Goal: Transaction & Acquisition: Purchase product/service

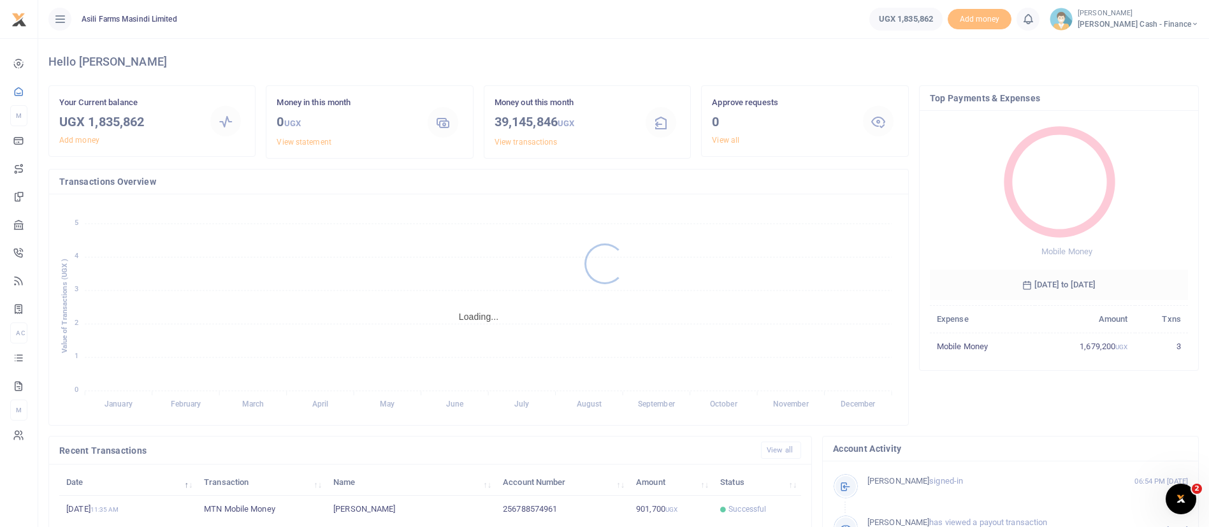
scroll to position [15, 15]
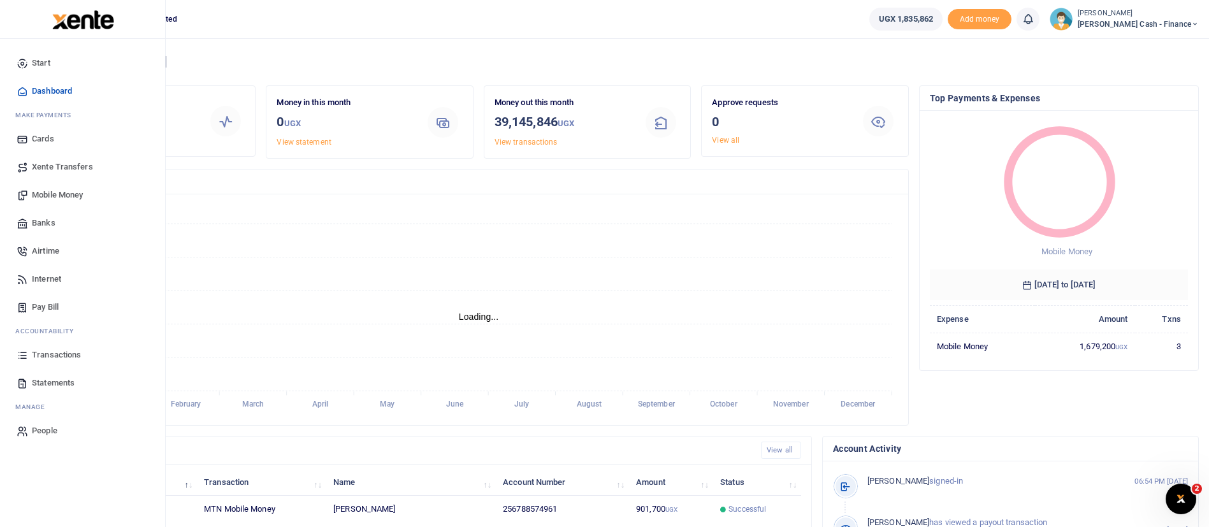
click at [42, 190] on span "Mobile Money" at bounding box center [57, 195] width 51 height 13
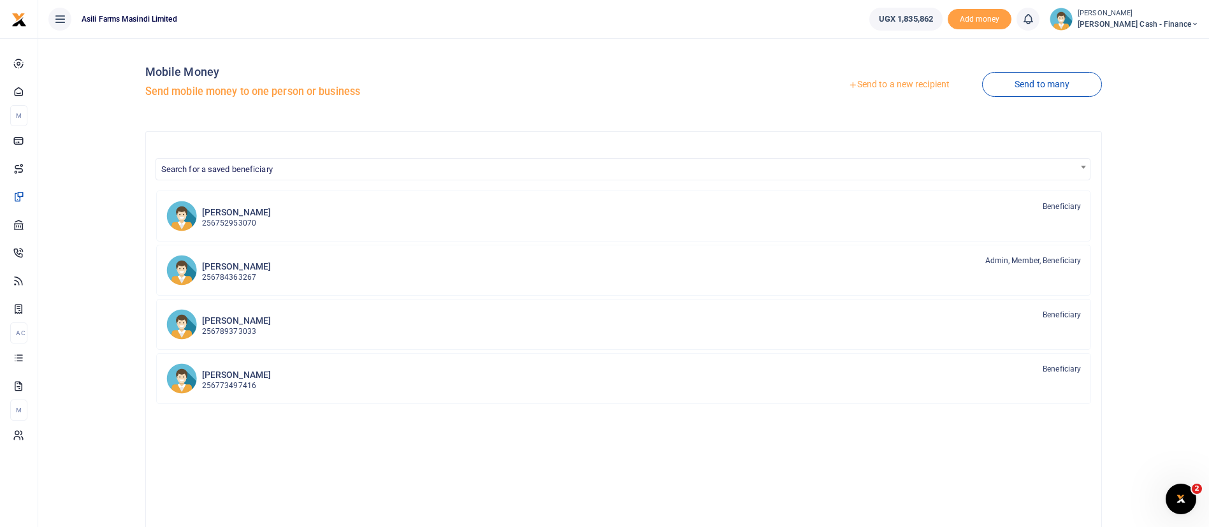
click at [907, 85] on link "Send to a new recipient" at bounding box center [899, 84] width 166 height 23
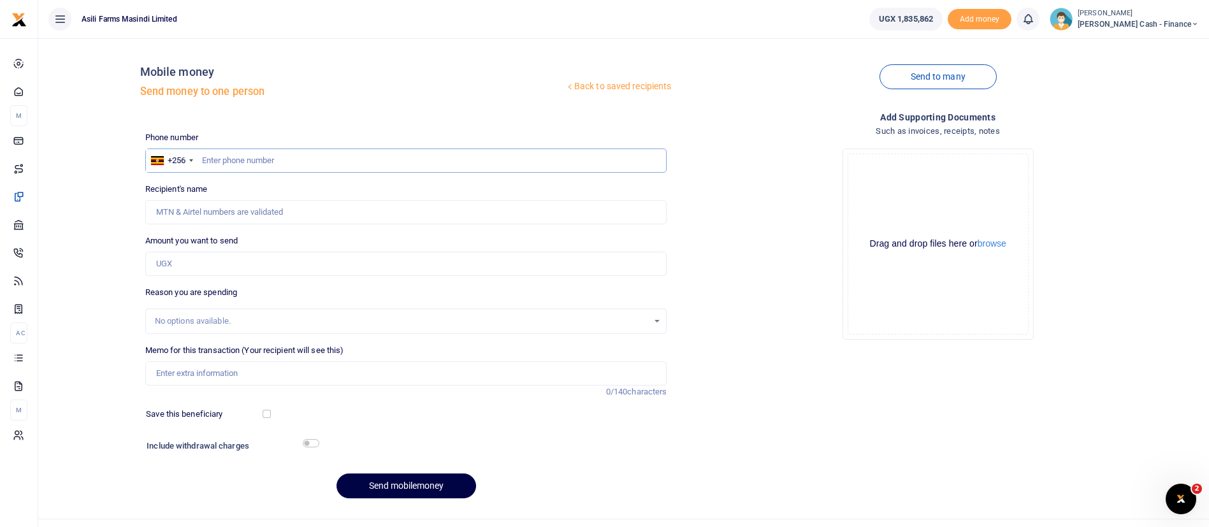
click at [269, 156] on input "text" at bounding box center [406, 161] width 522 height 24
paste input "256 708 349351"
click at [221, 165] on input "256 708 349351" at bounding box center [406, 161] width 522 height 24
click at [216, 165] on input "256 708 349351" at bounding box center [406, 161] width 522 height 24
click at [219, 163] on input "256 708 349351" at bounding box center [406, 161] width 522 height 24
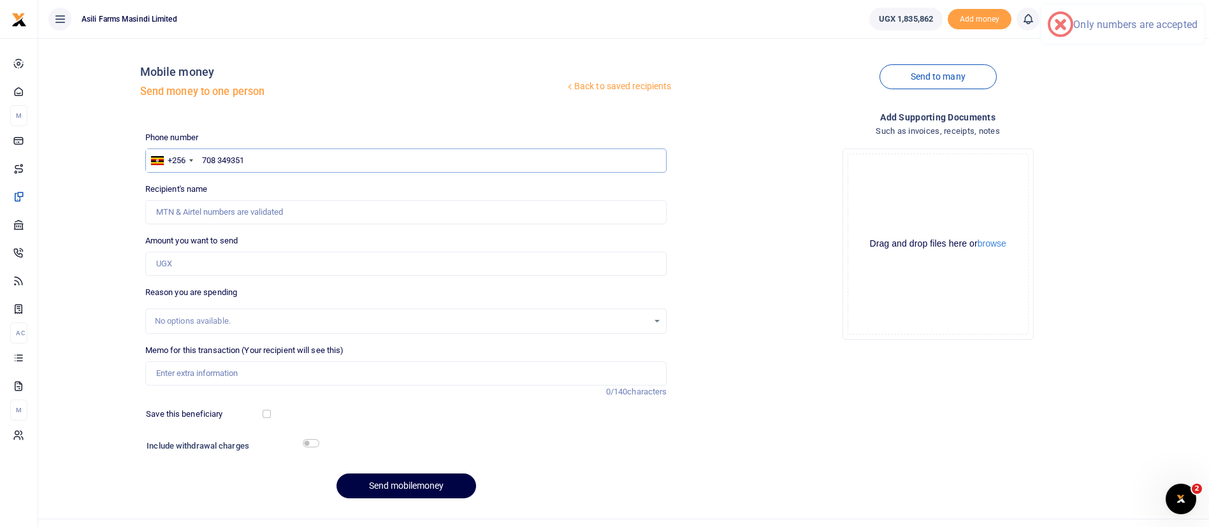
click at [218, 164] on input "708 349351" at bounding box center [406, 161] width 522 height 24
type input "708349351"
type input "Prinz Benjamin Matthias"
type input "708349351"
click at [189, 257] on input "Amount you want to send" at bounding box center [406, 264] width 522 height 24
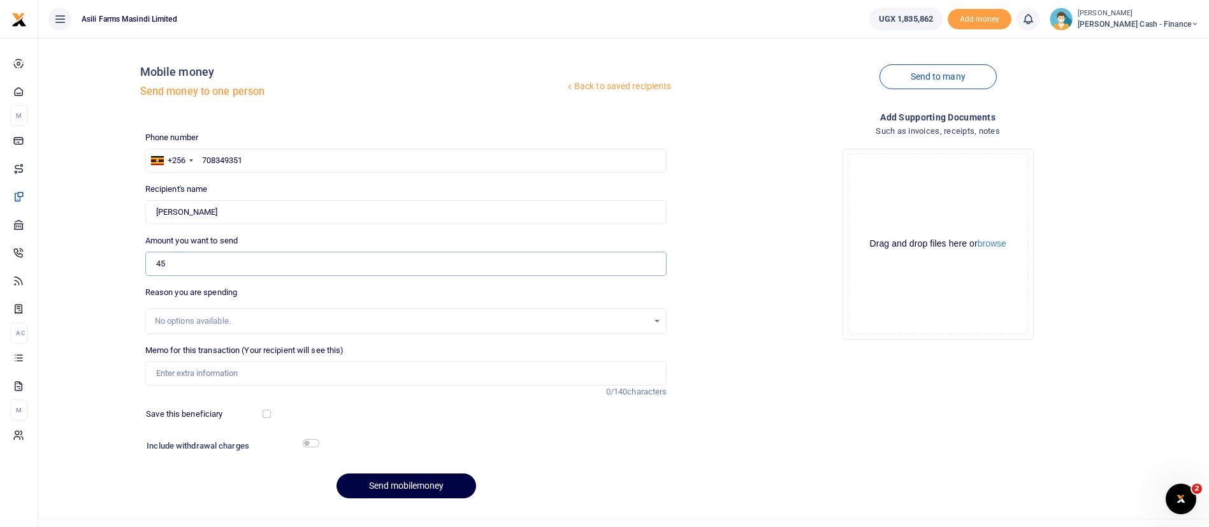
type input "4"
type input "561,000"
click at [213, 382] on input "Memo for this transaction (Your recipient will see this)" at bounding box center [406, 373] width 522 height 24
click at [1002, 242] on button "browse" at bounding box center [992, 244] width 29 height 10
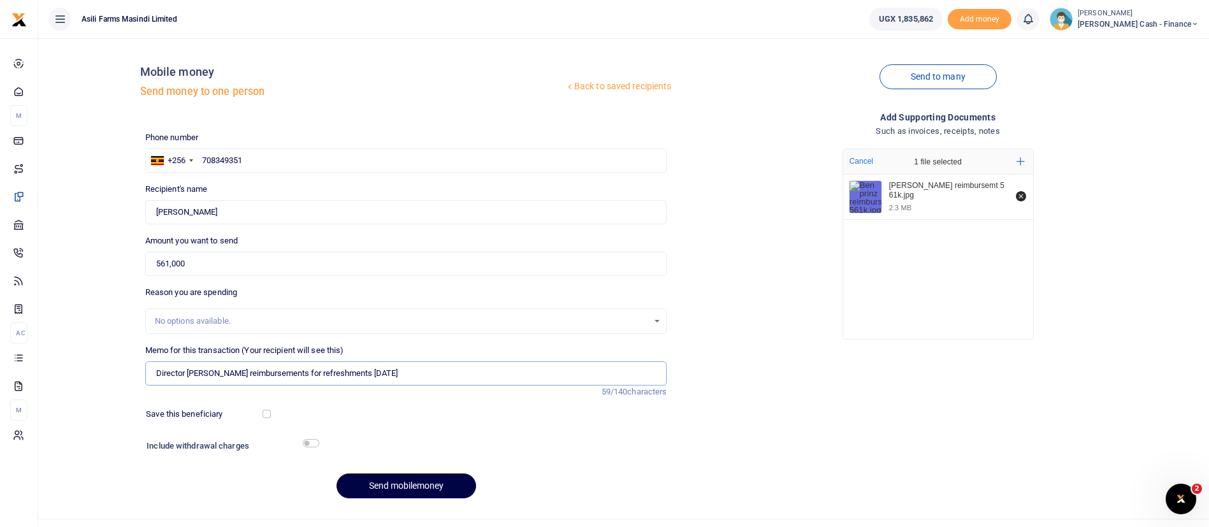
click at [400, 372] on input "Director Ben Prinz reimbursements for refreshments 05sept25" at bounding box center [406, 373] width 522 height 24
type input "Director [PERSON_NAME] reimbursements for refreshments at Alimentari"
click at [408, 489] on button "Send mobilemoney" at bounding box center [407, 486] width 140 height 25
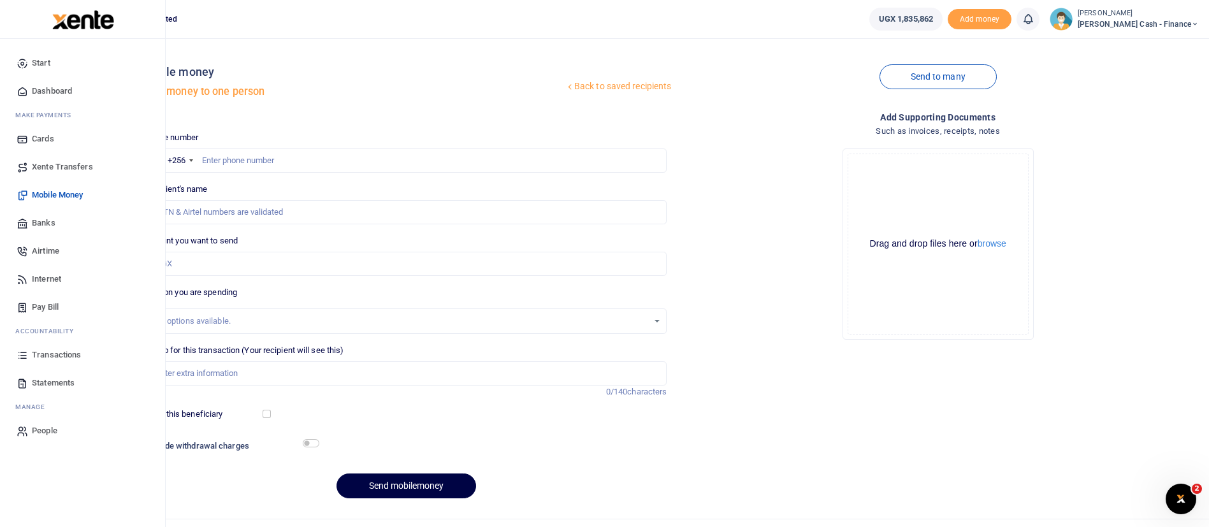
click at [71, 193] on span "Mobile Money" at bounding box center [57, 195] width 51 height 13
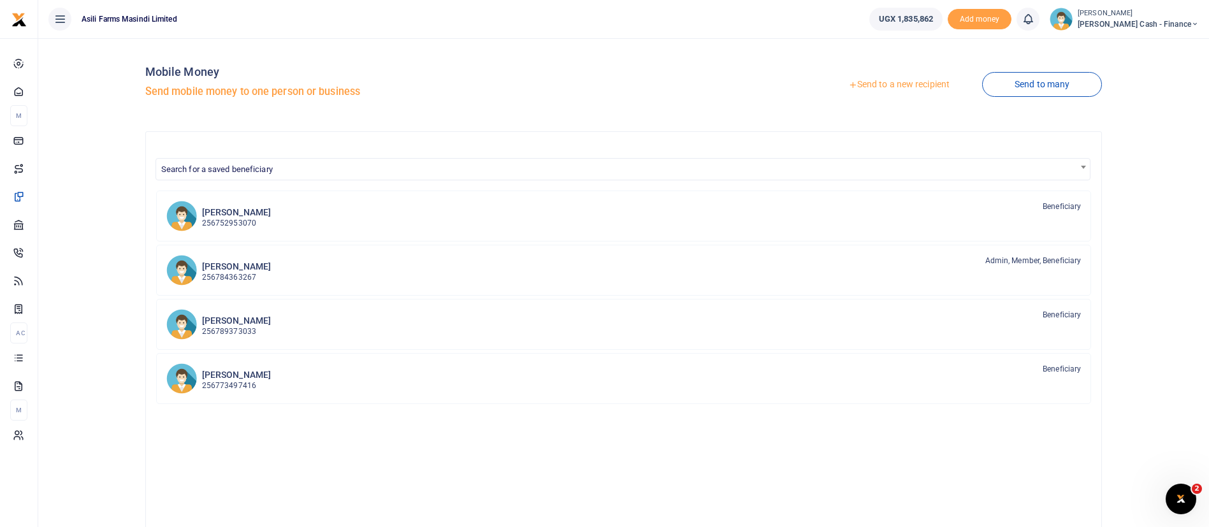
click at [1159, 20] on span "[PERSON_NAME] Cash - Finance" at bounding box center [1138, 23] width 121 height 11
click at [1135, 14] on small "[PERSON_NAME]" at bounding box center [1138, 13] width 121 height 11
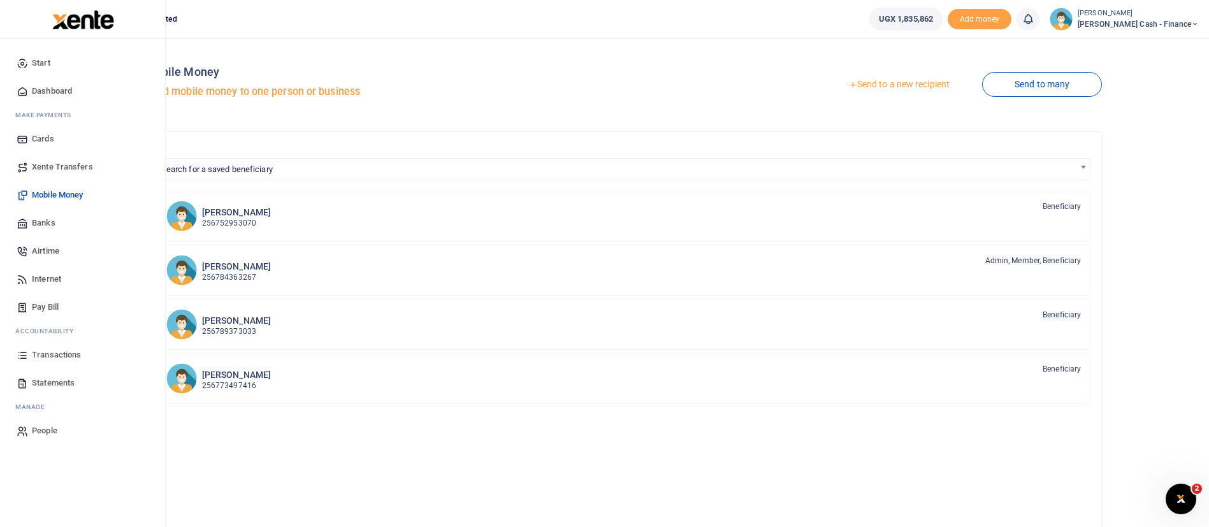
click at [94, 26] on img at bounding box center [83, 19] width 62 height 19
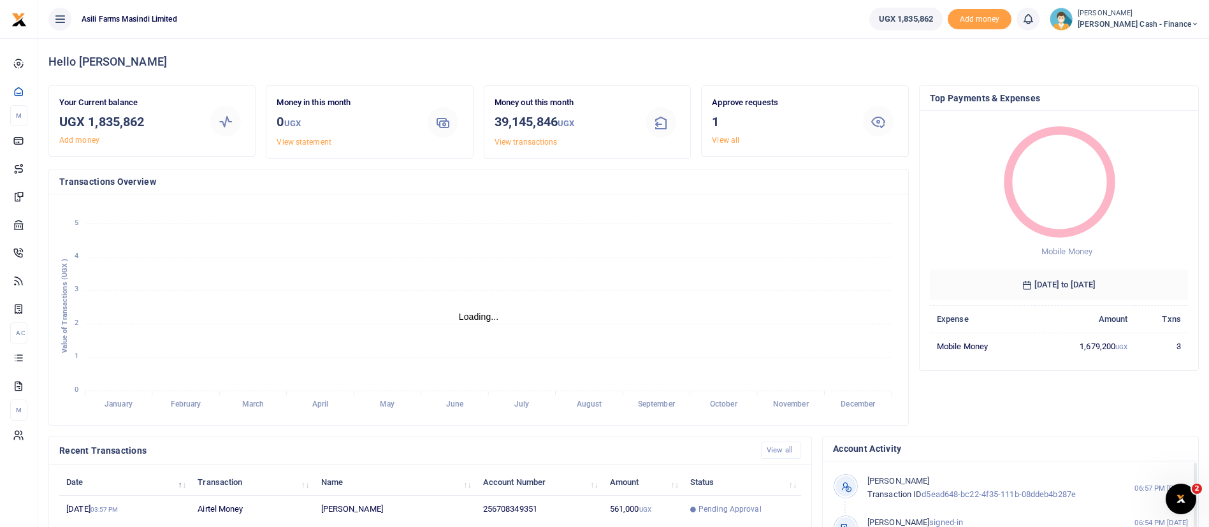
scroll to position [235, 0]
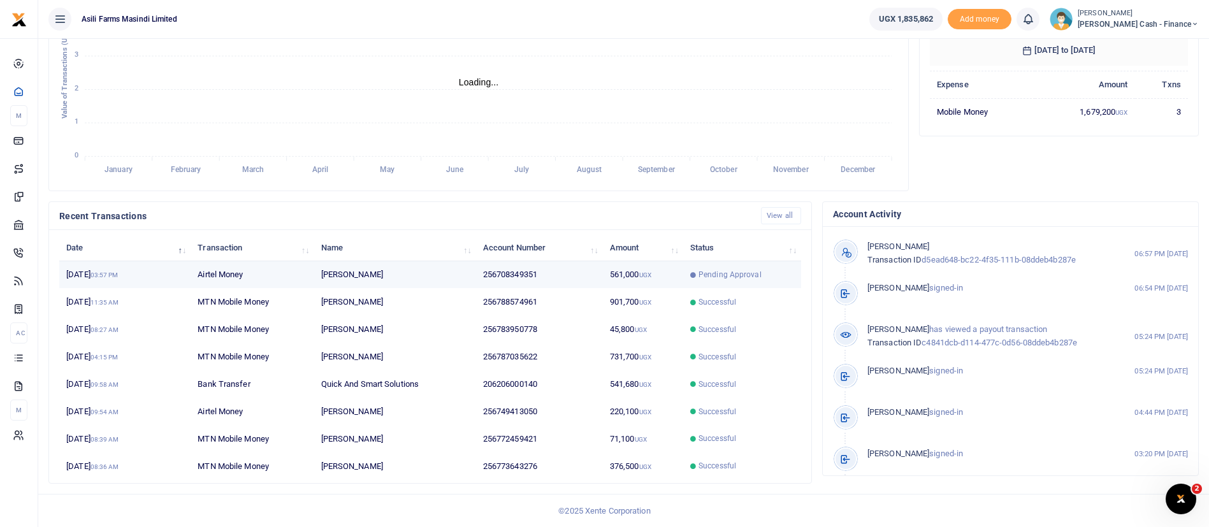
click at [677, 279] on td "561,000 UGX" at bounding box center [643, 274] width 80 height 27
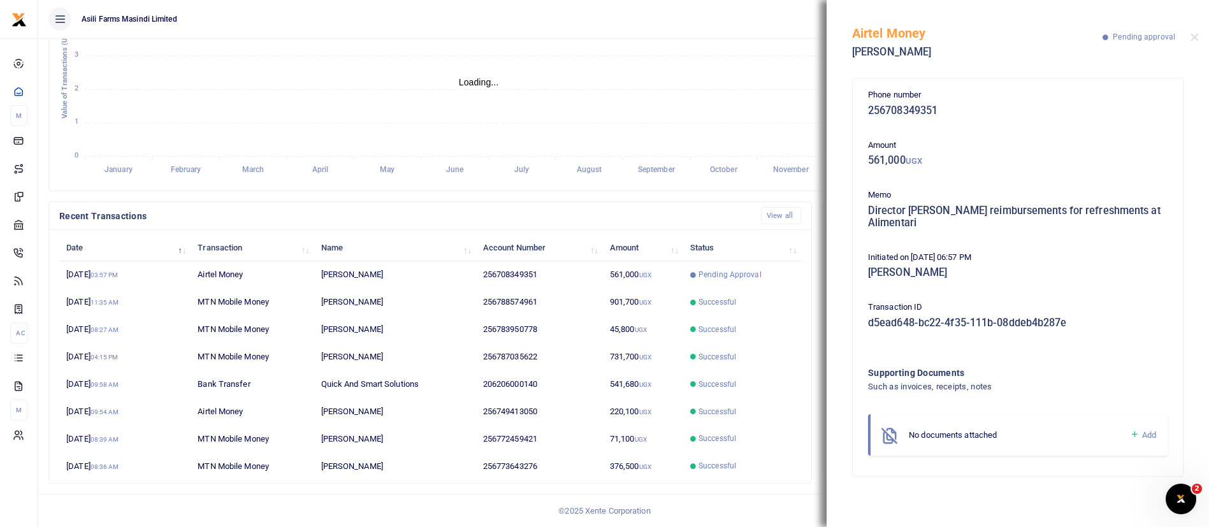
click at [1133, 433] on icon at bounding box center [1135, 434] width 10 height 11
click at [1065, 510] on button "browse" at bounding box center [1072, 515] width 29 height 10
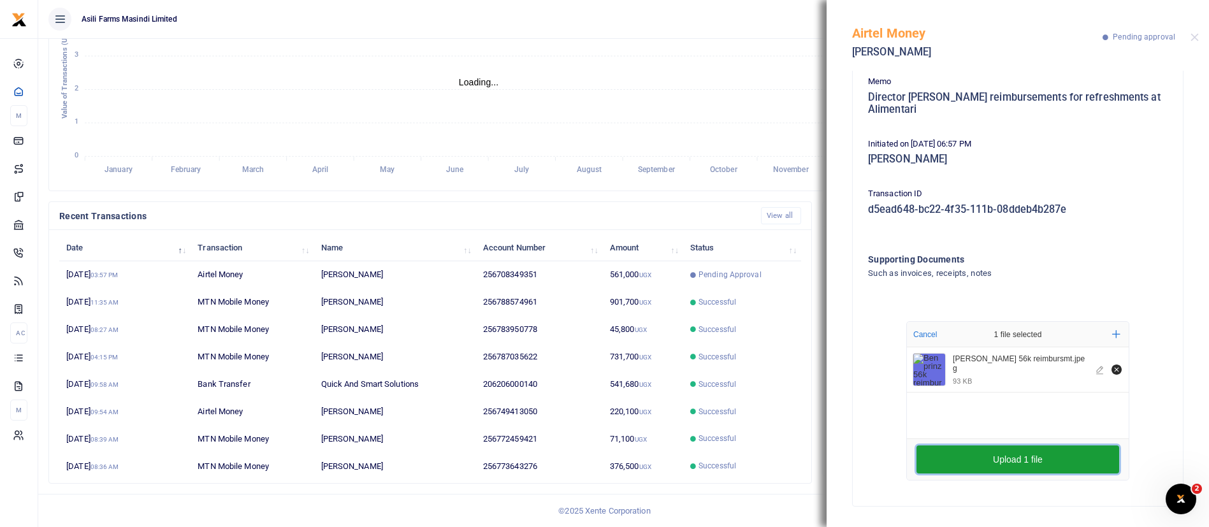
click at [1010, 462] on button "Upload 1 file" at bounding box center [1018, 460] width 203 height 28
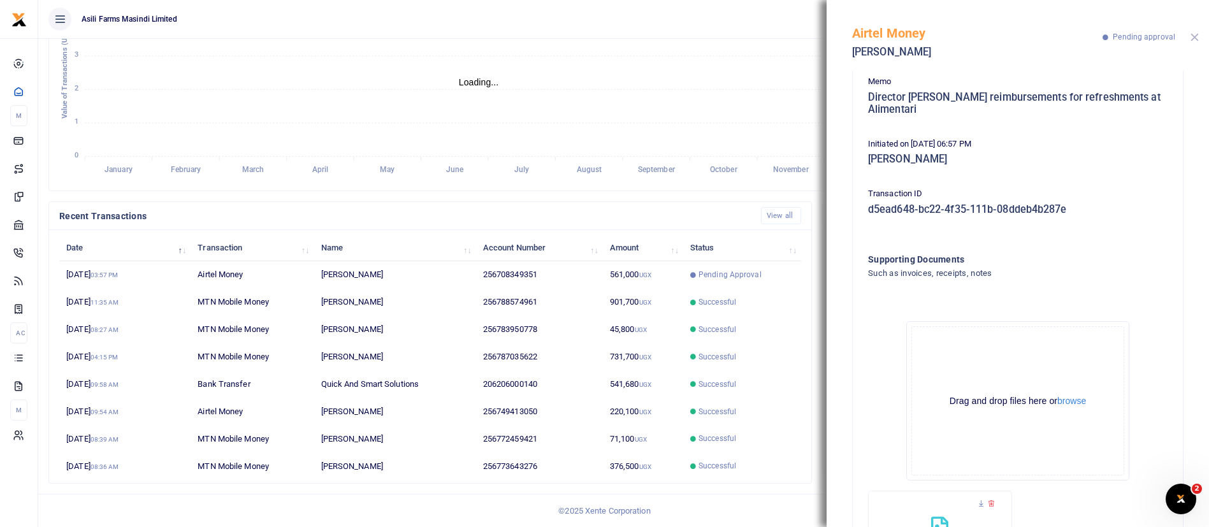
click at [1193, 34] on button "Close" at bounding box center [1195, 37] width 8 height 8
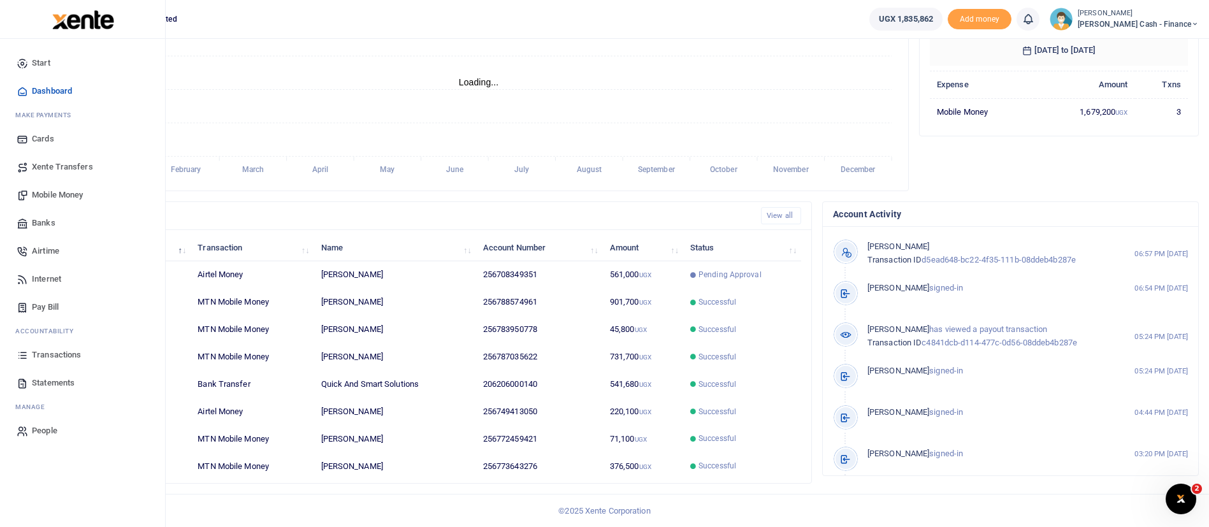
click at [82, 18] on img at bounding box center [83, 19] width 62 height 19
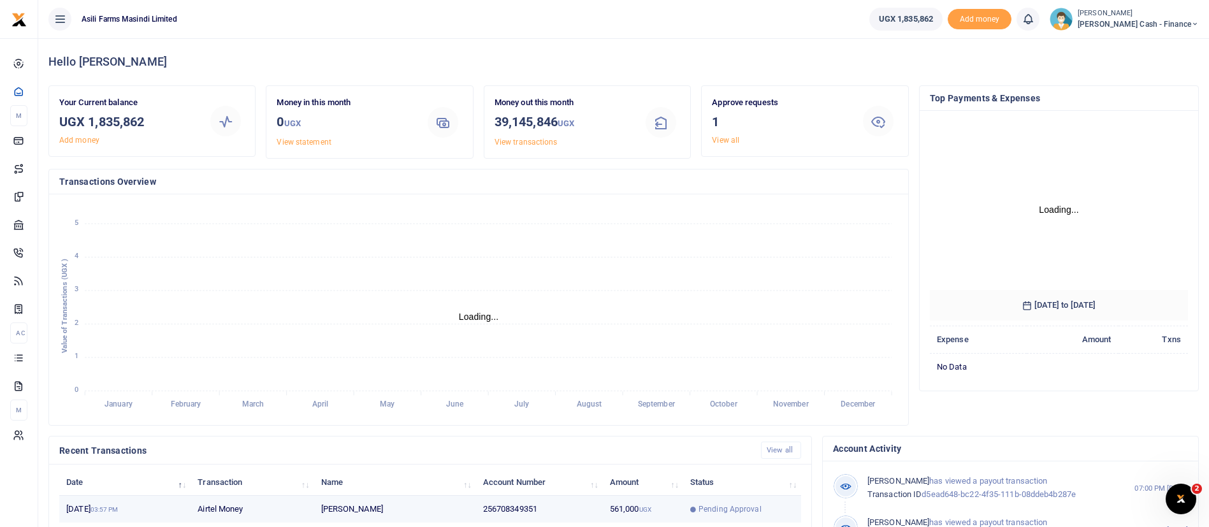
click at [738, 507] on span "Pending Approval" at bounding box center [730, 509] width 63 height 11
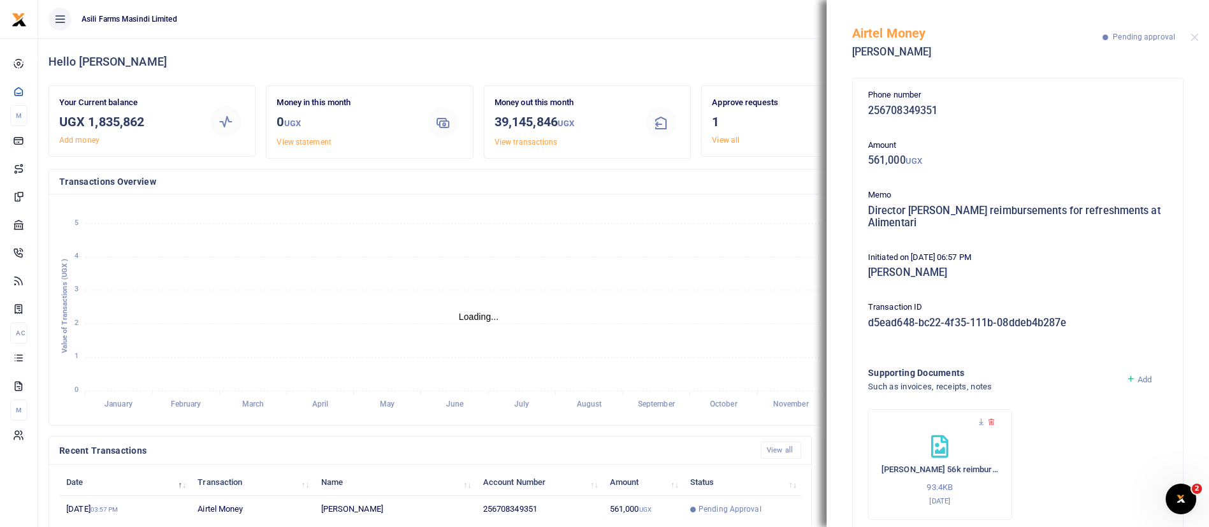
scroll to position [15, 15]
click at [1195, 34] on button "Close" at bounding box center [1195, 37] width 8 height 8
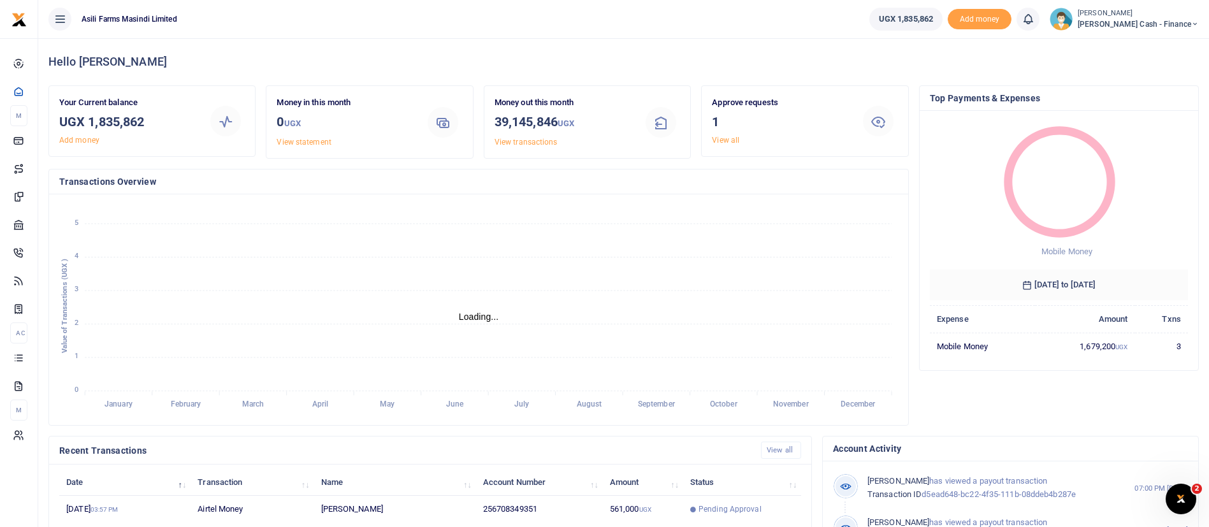
scroll to position [235, 0]
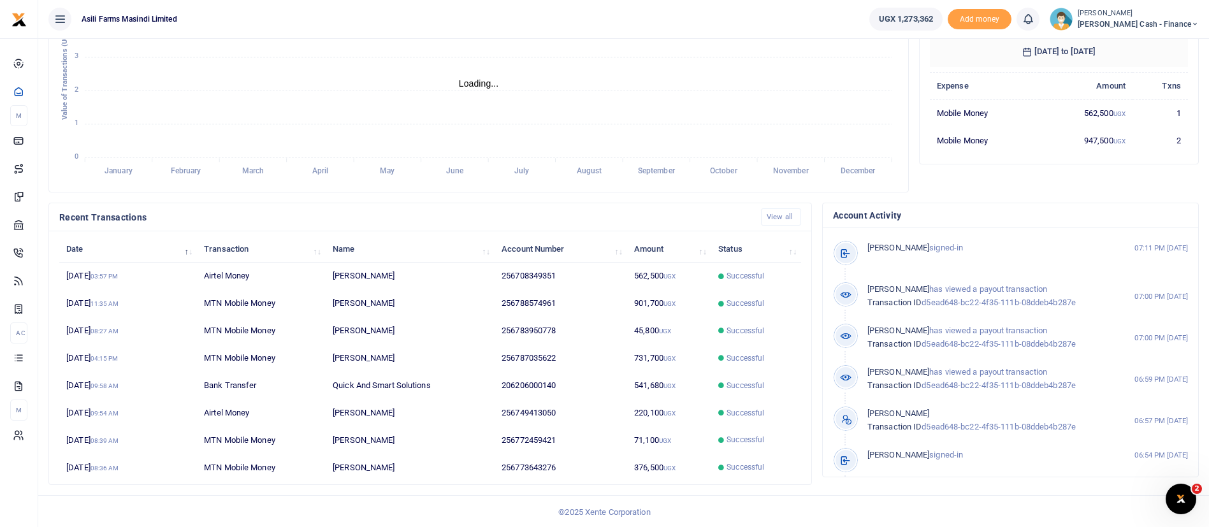
scroll to position [235, 0]
click at [600, 270] on td "256708349351" at bounding box center [561, 274] width 133 height 27
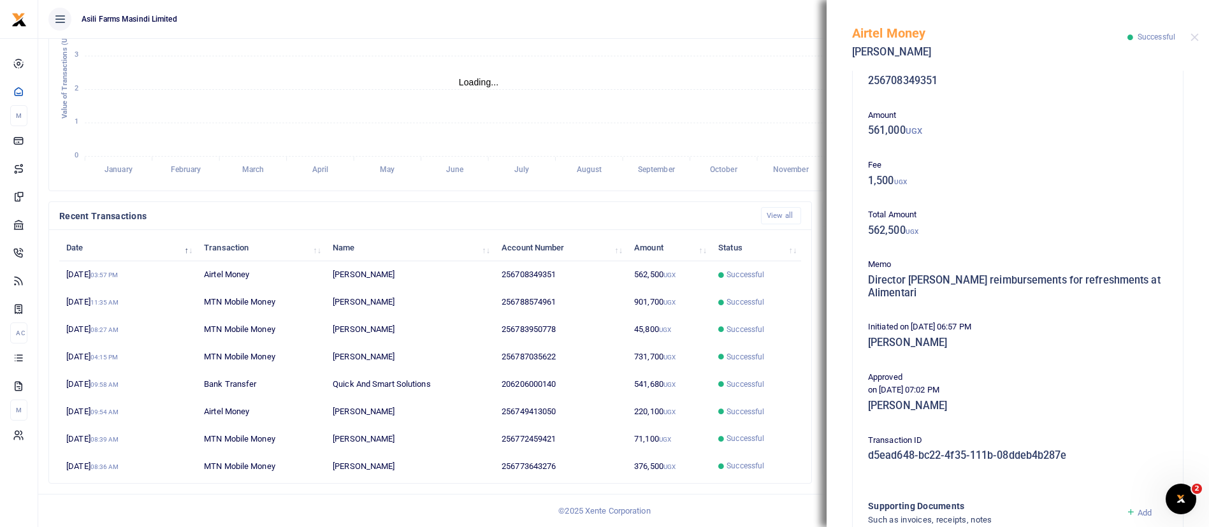
scroll to position [0, 0]
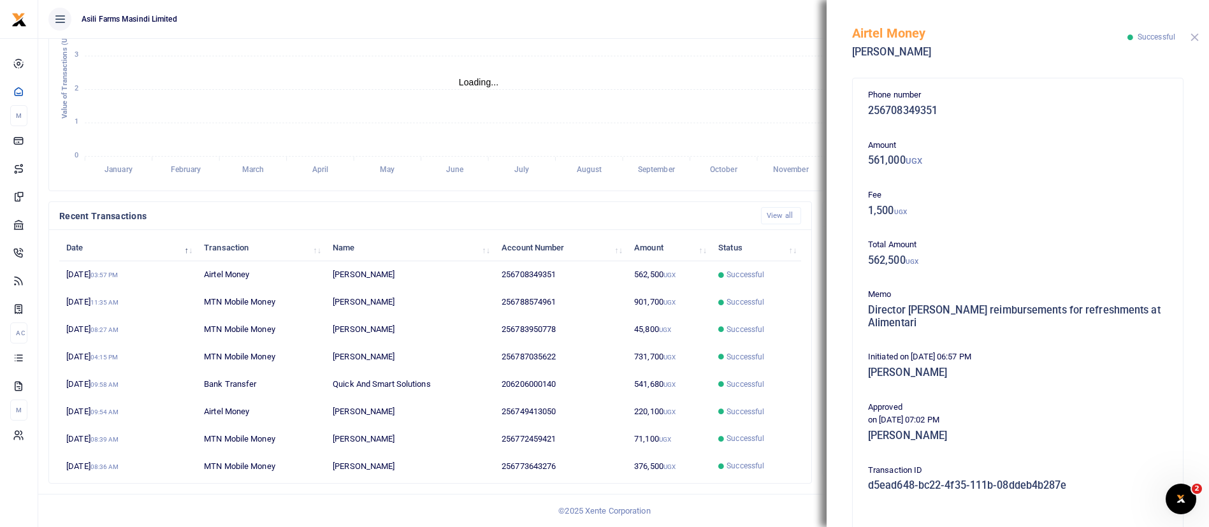
click at [1195, 36] on button "Close" at bounding box center [1195, 37] width 8 height 8
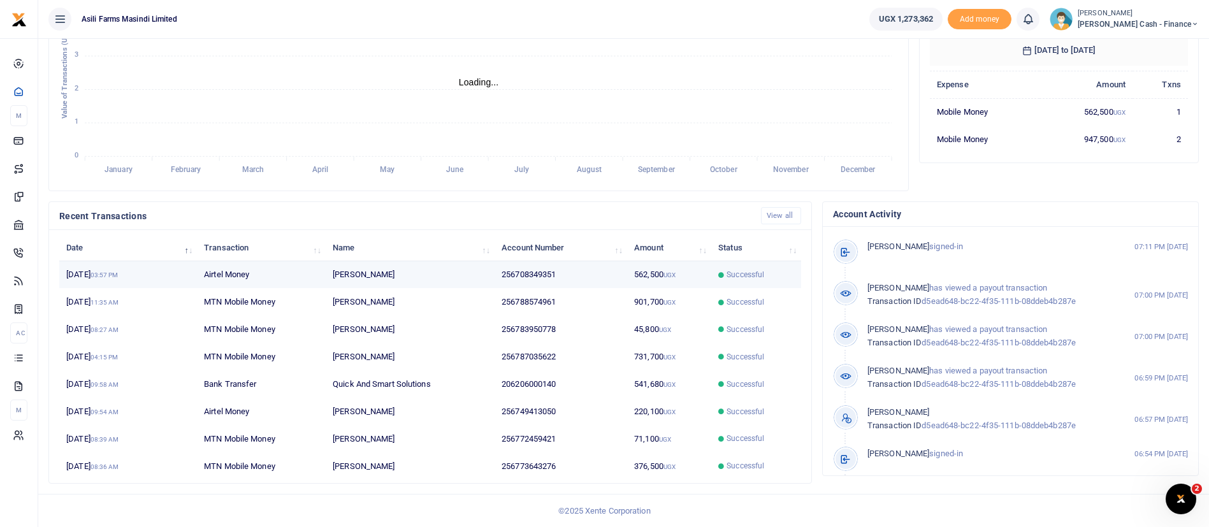
click at [380, 268] on td "[PERSON_NAME]" at bounding box center [410, 274] width 169 height 27
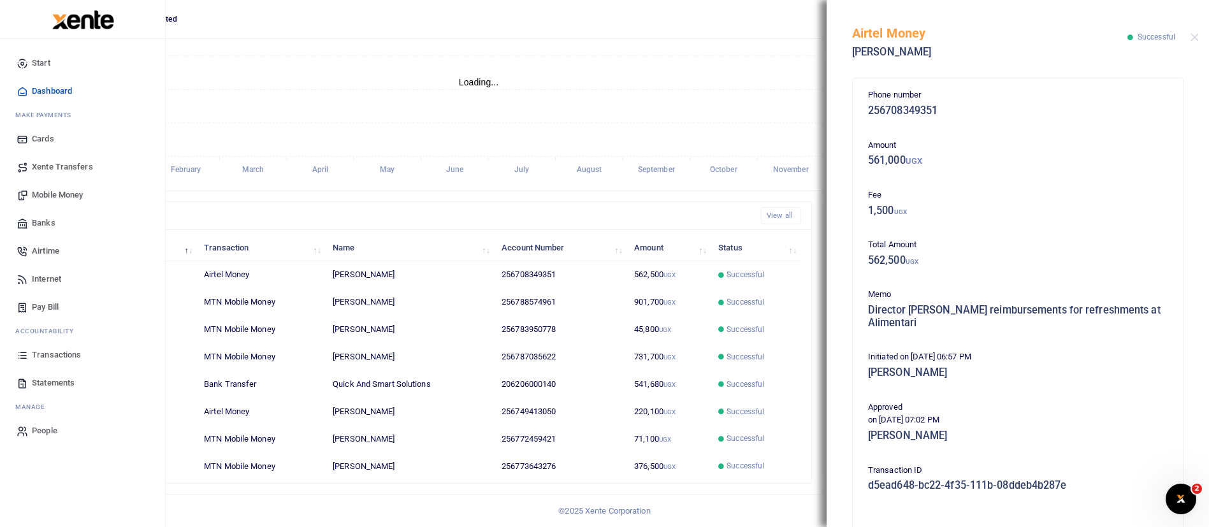
click at [87, 27] on img at bounding box center [83, 19] width 62 height 19
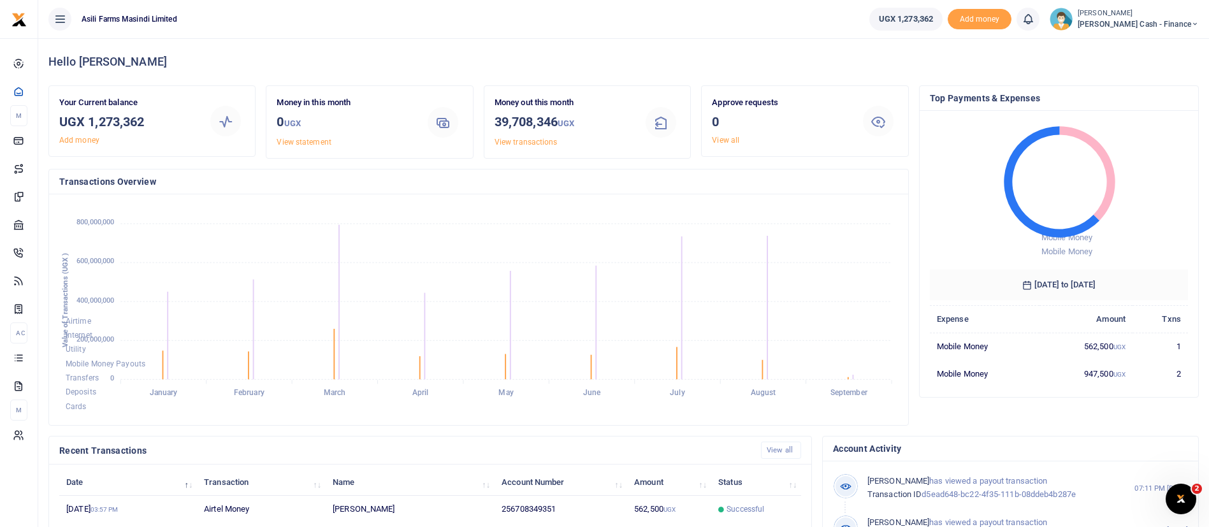
scroll to position [235, 0]
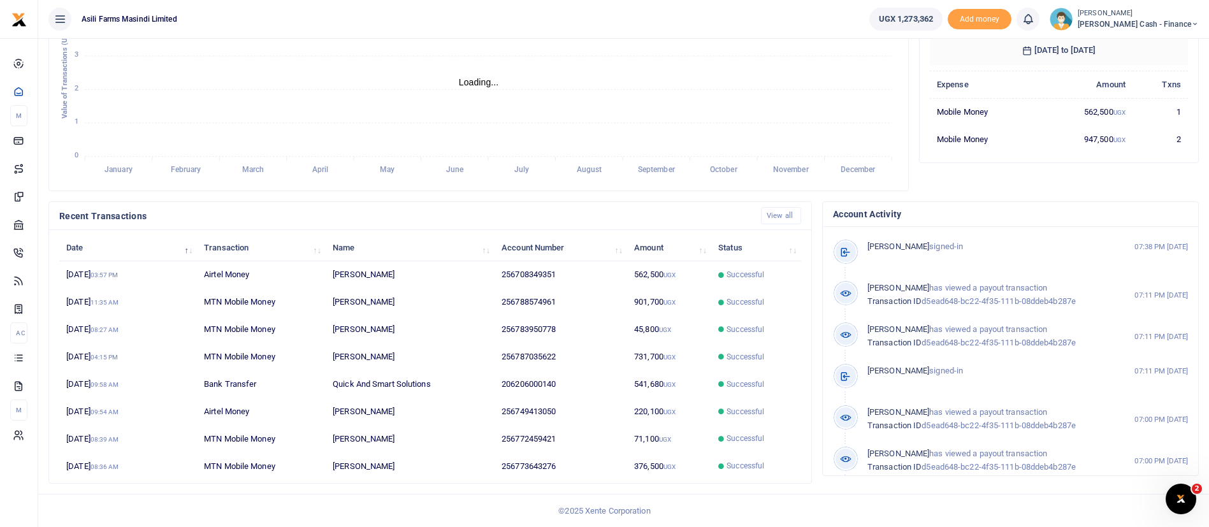
scroll to position [15, 15]
click at [485, 463] on td "[PERSON_NAME]" at bounding box center [410, 466] width 169 height 27
